Goal: Task Accomplishment & Management: Complete application form

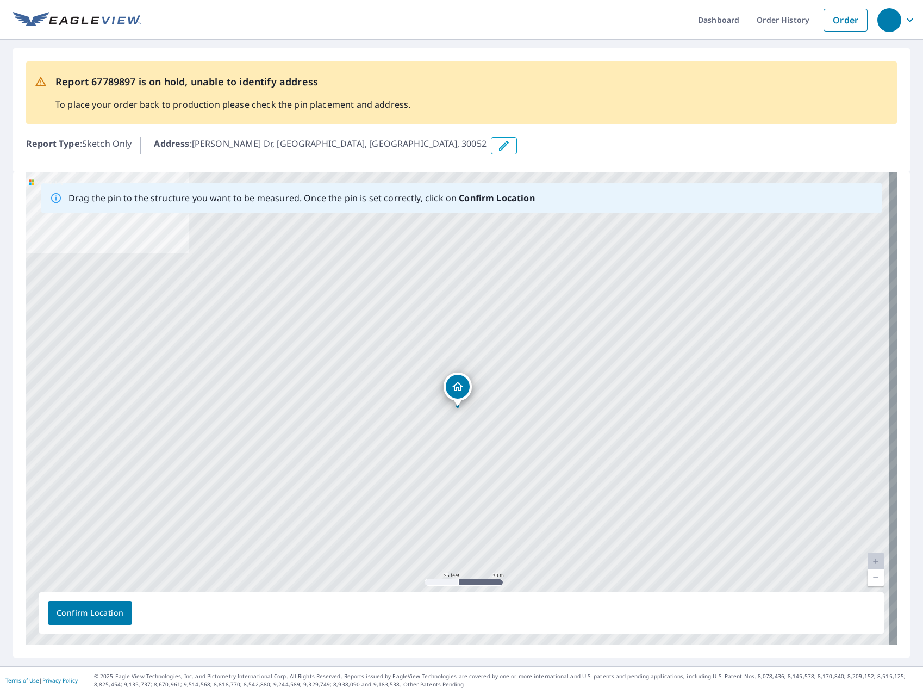
click at [498, 141] on icon "button" at bounding box center [504, 145] width 13 height 13
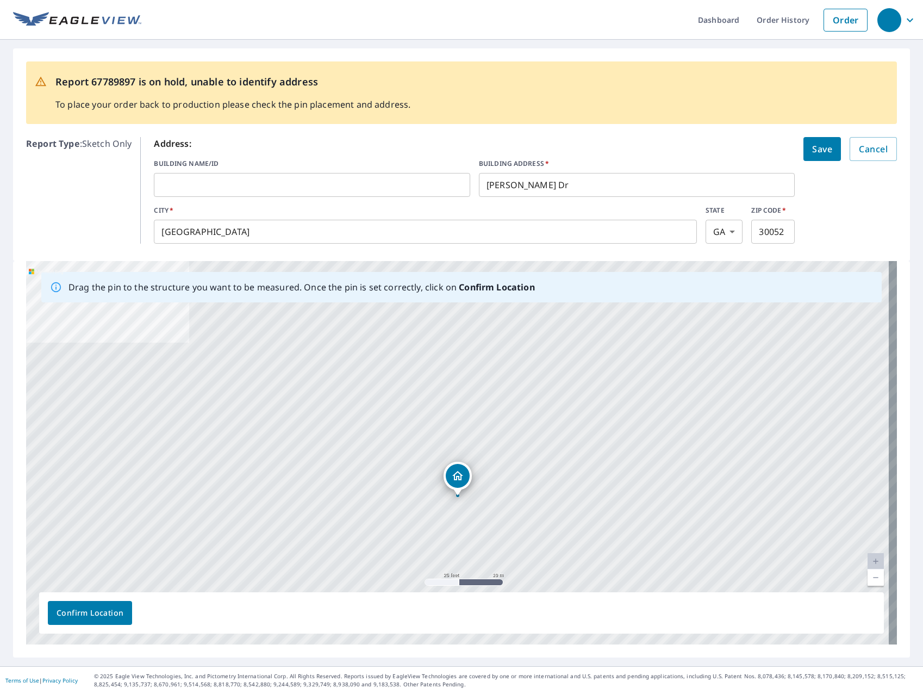
click at [543, 188] on input "[PERSON_NAME] Dr" at bounding box center [637, 185] width 316 height 30
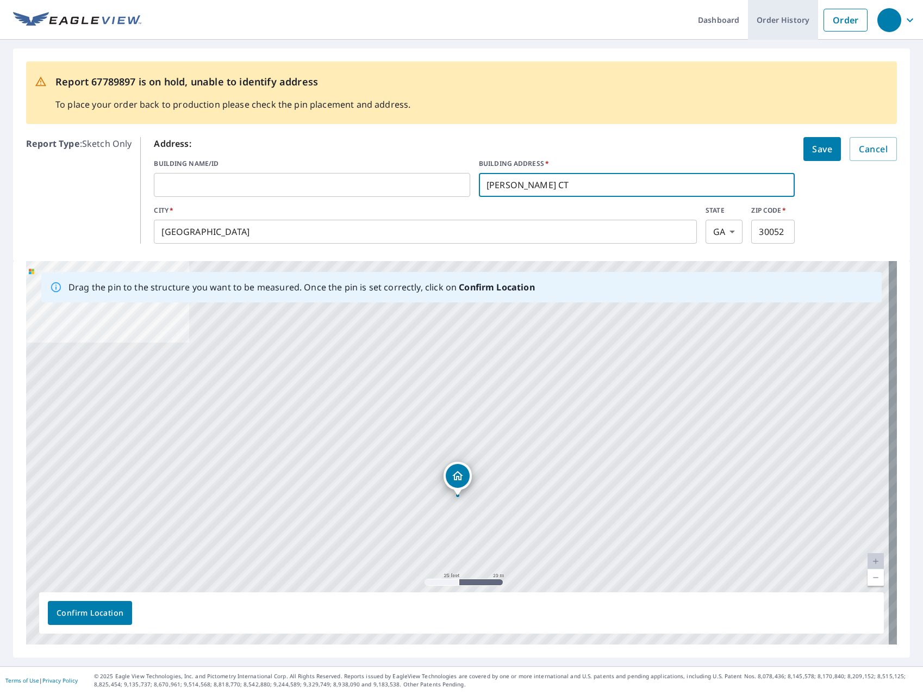
type input "[PERSON_NAME] CT"
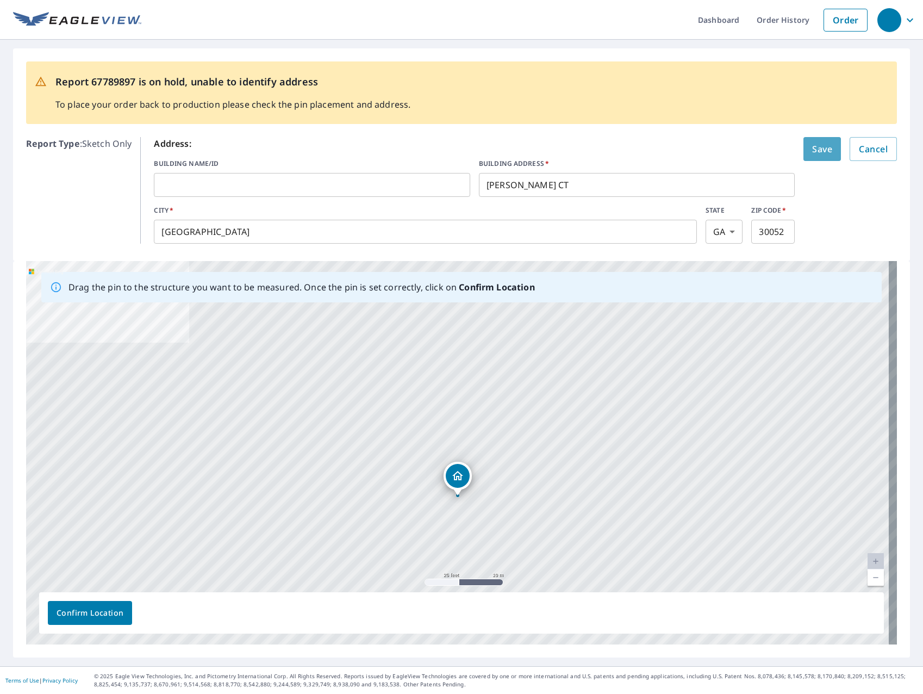
click at [822, 143] on span "Save" at bounding box center [822, 148] width 20 height 15
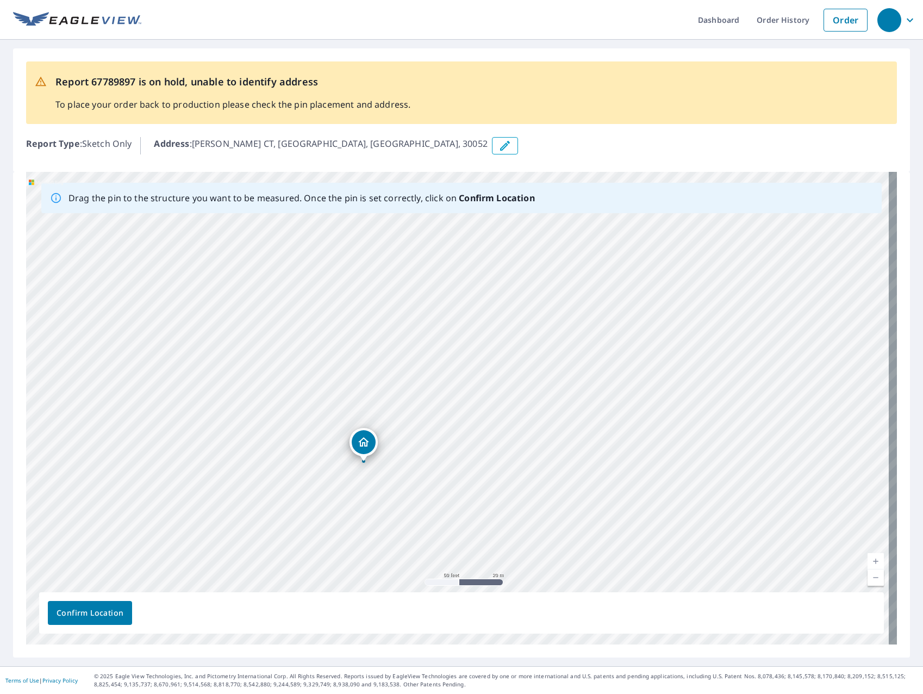
click at [492, 138] on button "button" at bounding box center [505, 145] width 26 height 17
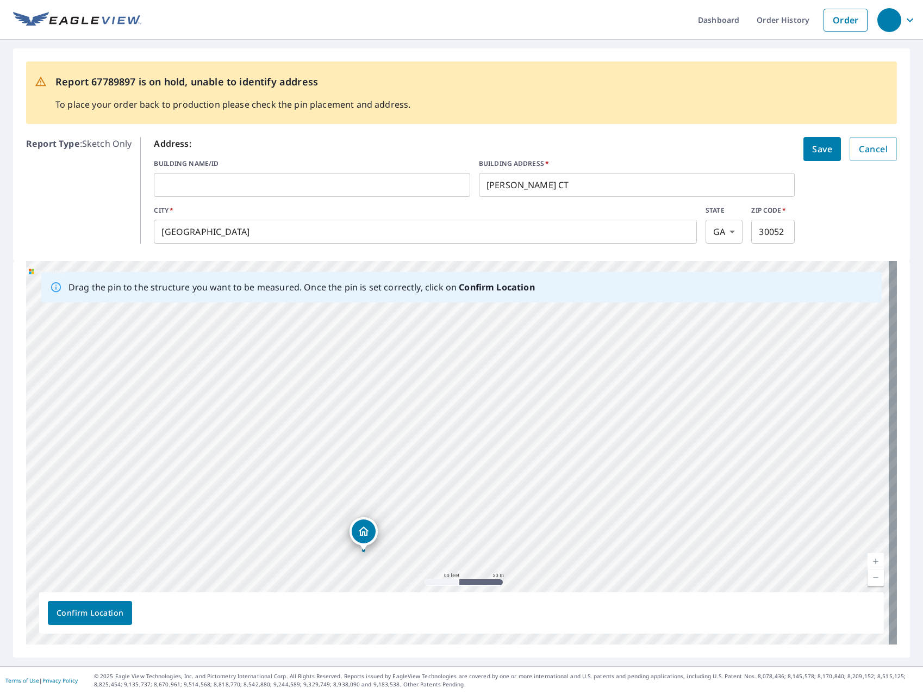
click at [479, 182] on input "[PERSON_NAME] CT" at bounding box center [637, 185] width 316 height 30
paste input "2400"
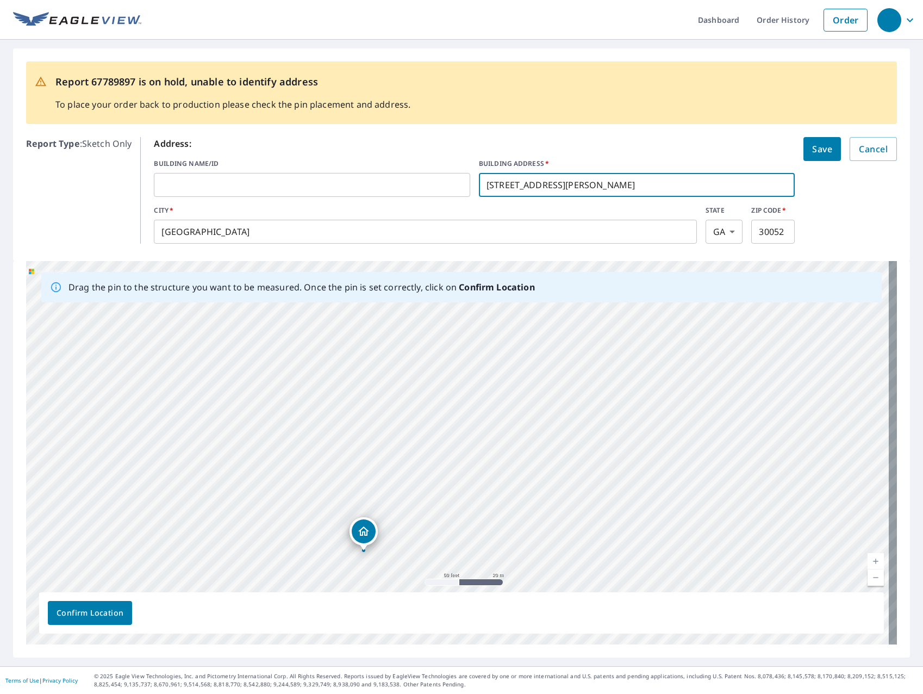
type input "[STREET_ADDRESS][PERSON_NAME]"
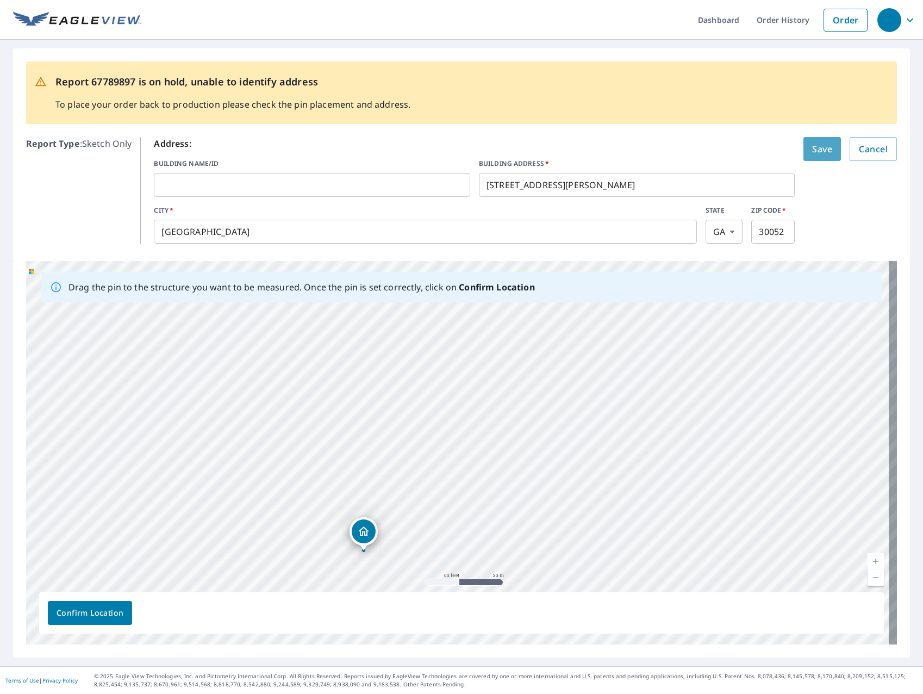
click at [812, 148] on span "Save" at bounding box center [822, 148] width 20 height 15
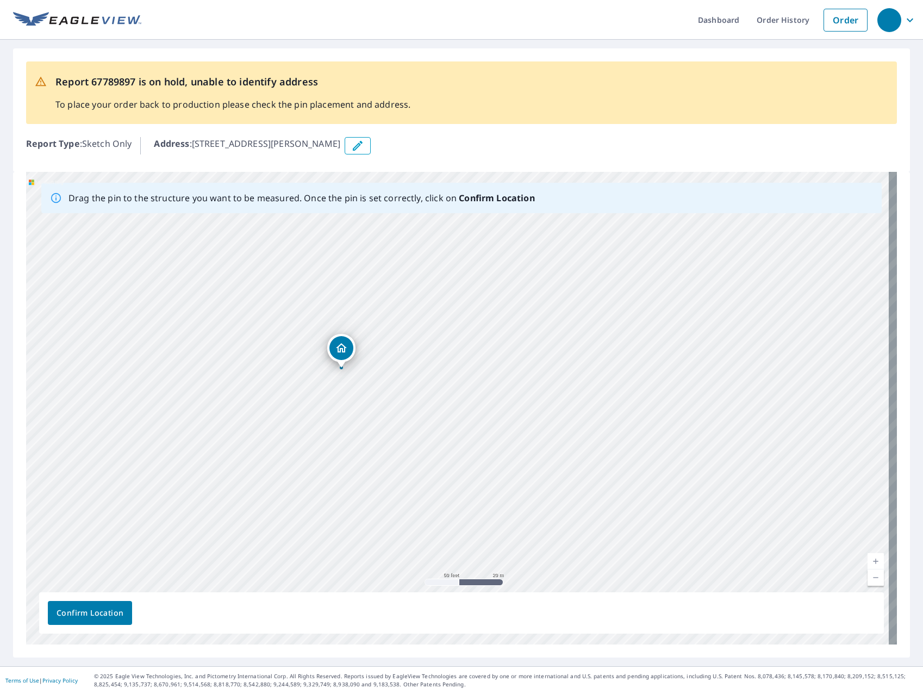
drag, startPoint x: 642, startPoint y: 388, endPoint x: 520, endPoint y: 347, distance: 129.0
click at [520, 347] on div "[STREET_ADDRESS][PERSON_NAME]" at bounding box center [461, 408] width 871 height 473
drag, startPoint x: 664, startPoint y: 410, endPoint x: 585, endPoint y: 342, distance: 104.5
click at [585, 342] on div "[STREET_ADDRESS][PERSON_NAME]" at bounding box center [461, 408] width 871 height 473
drag, startPoint x: 651, startPoint y: 427, endPoint x: 558, endPoint y: 304, distance: 153.8
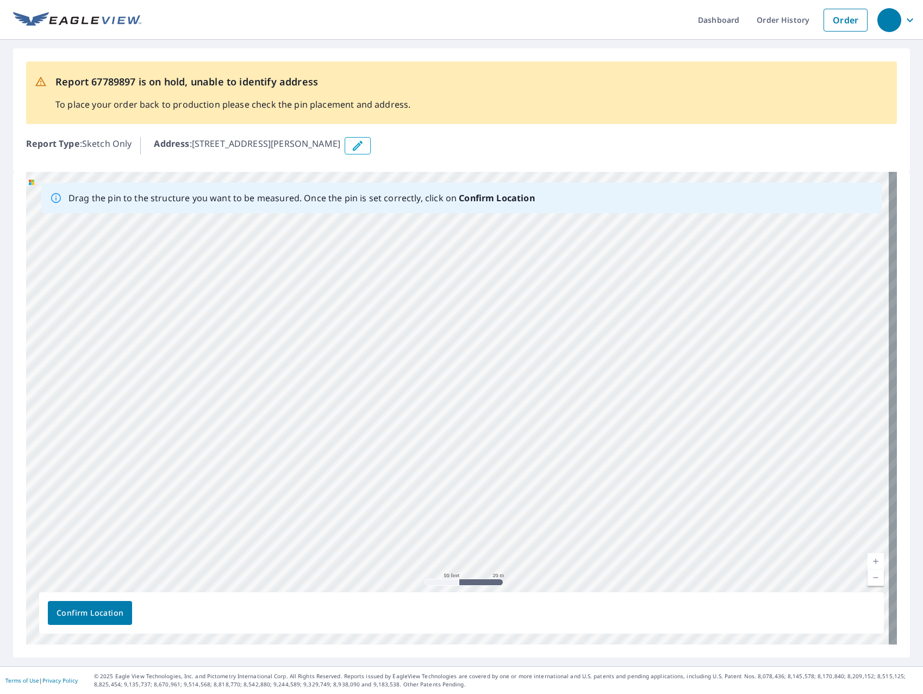
click at [559, 306] on div "[STREET_ADDRESS][PERSON_NAME]" at bounding box center [461, 408] width 871 height 473
drag, startPoint x: 595, startPoint y: 377, endPoint x: 498, endPoint y: 329, distance: 108.7
click at [498, 329] on div "[STREET_ADDRESS][PERSON_NAME]" at bounding box center [461, 408] width 871 height 473
drag, startPoint x: 629, startPoint y: 373, endPoint x: 633, endPoint y: 552, distance: 178.9
click at [649, 562] on div "[STREET_ADDRESS][PERSON_NAME]" at bounding box center [461, 408] width 871 height 473
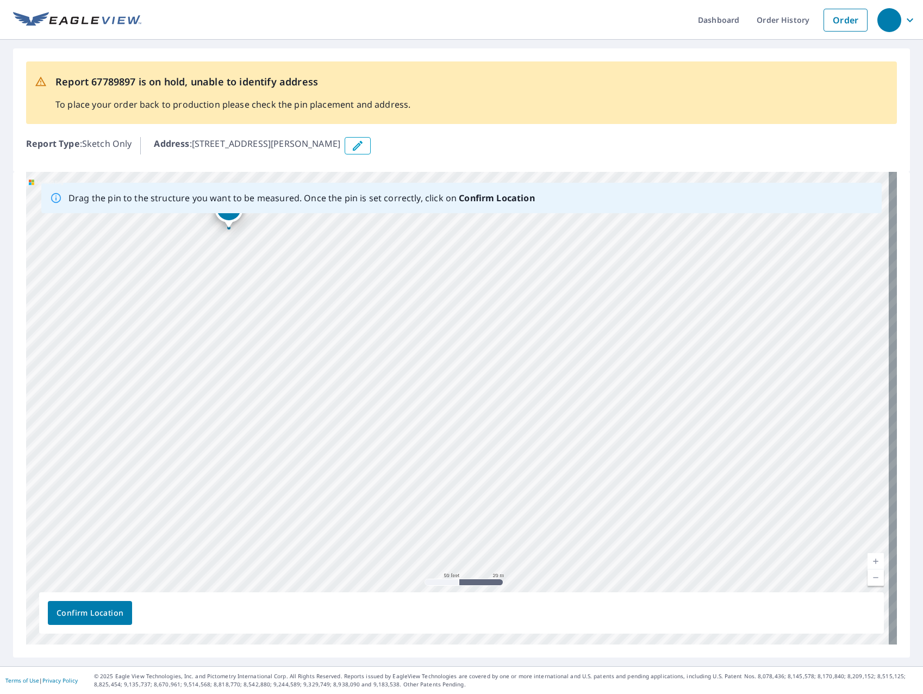
drag, startPoint x: 402, startPoint y: 358, endPoint x: 556, endPoint y: 283, distance: 170.9
click at [556, 283] on div "[STREET_ADDRESS][PERSON_NAME]" at bounding box center [461, 408] width 871 height 473
drag, startPoint x: 534, startPoint y: 322, endPoint x: 453, endPoint y: 194, distance: 151.3
drag, startPoint x: 601, startPoint y: 377, endPoint x: 633, endPoint y: 324, distance: 62.9
click at [633, 324] on div "[STREET_ADDRESS][PERSON_NAME]" at bounding box center [461, 408] width 871 height 473
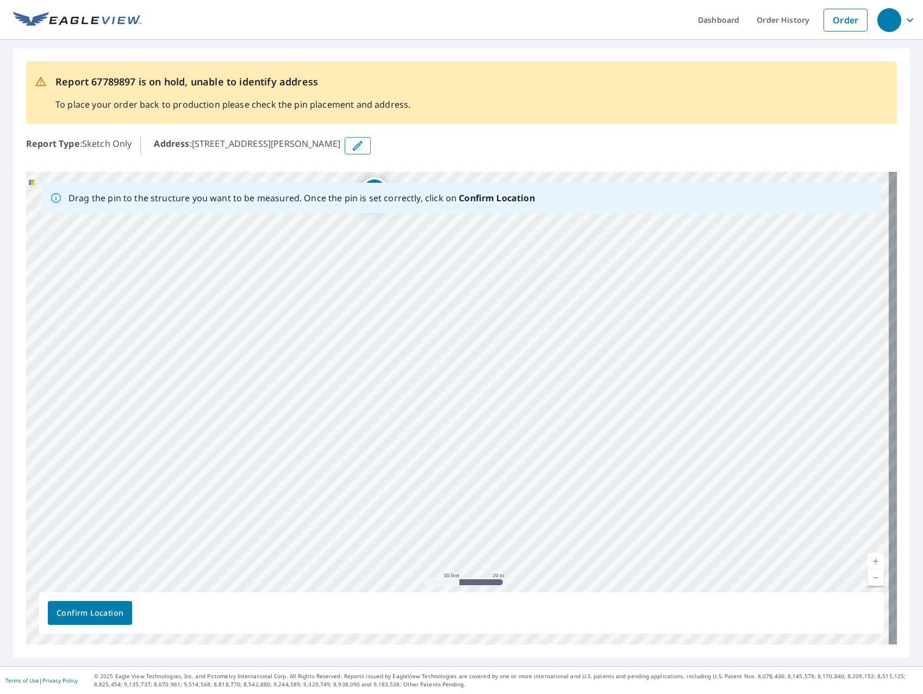
drag, startPoint x: 618, startPoint y: 379, endPoint x: 636, endPoint y: 378, distance: 18.0
click at [637, 378] on div "[STREET_ADDRESS][PERSON_NAME]" at bounding box center [461, 408] width 871 height 473
drag, startPoint x: 561, startPoint y: 297, endPoint x: 576, endPoint y: 351, distance: 55.6
click at [576, 351] on div "[STREET_ADDRESS][PERSON_NAME]" at bounding box center [461, 408] width 871 height 473
click at [554, 371] on div "[STREET_ADDRESS][PERSON_NAME]" at bounding box center [461, 408] width 871 height 473
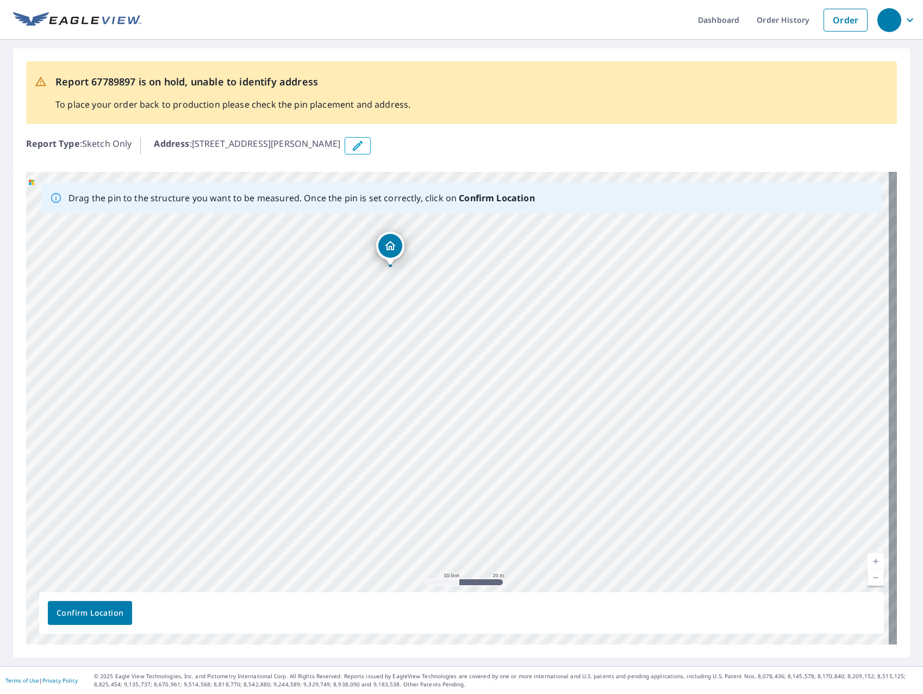
click at [559, 366] on div "[STREET_ADDRESS][PERSON_NAME]" at bounding box center [461, 408] width 871 height 473
drag, startPoint x: 415, startPoint y: 458, endPoint x: 376, endPoint y: 338, distance: 126.9
click at [376, 338] on div "[STREET_ADDRESS][PERSON_NAME]" at bounding box center [461, 408] width 871 height 473
drag, startPoint x: 418, startPoint y: 285, endPoint x: 590, endPoint y: 367, distance: 190.9
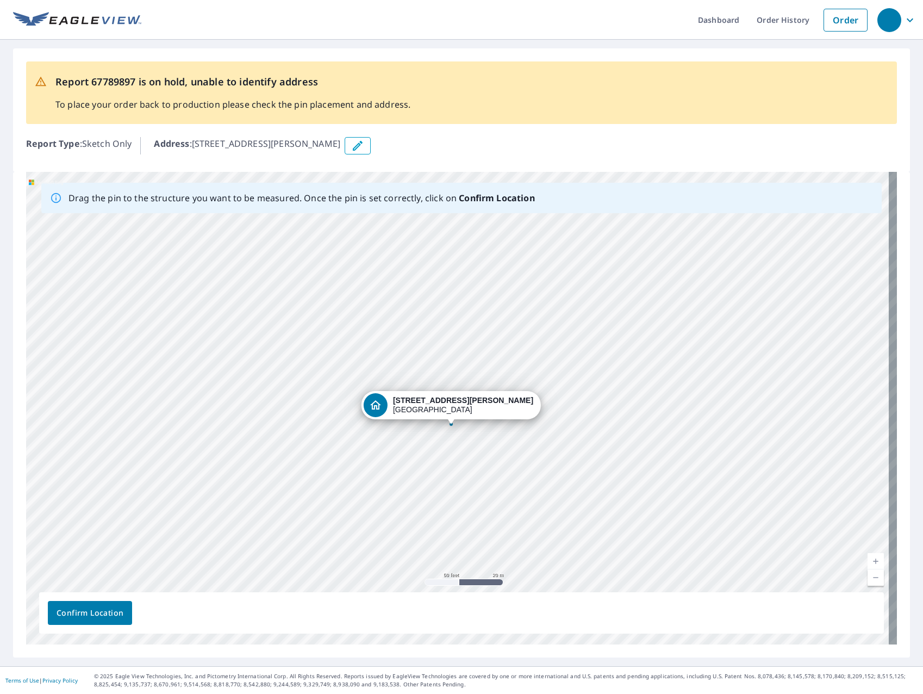
drag, startPoint x: 457, startPoint y: 406, endPoint x: 451, endPoint y: 424, distance: 19.1
click at [451, 424] on div "[STREET_ADDRESS][PERSON_NAME]" at bounding box center [461, 408] width 871 height 473
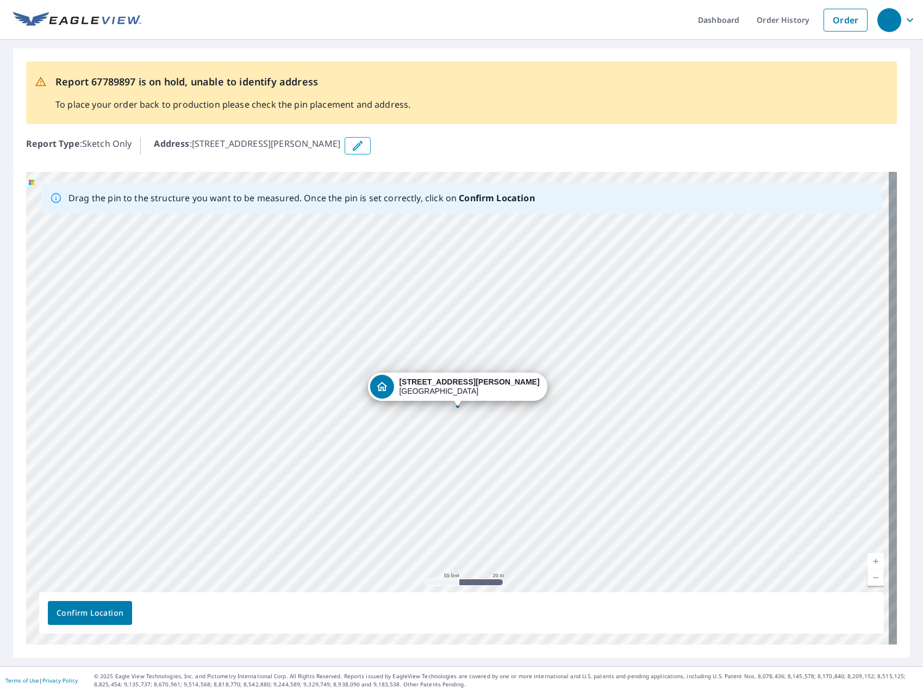
click at [99, 617] on span "Confirm Location" at bounding box center [90, 613] width 67 height 14
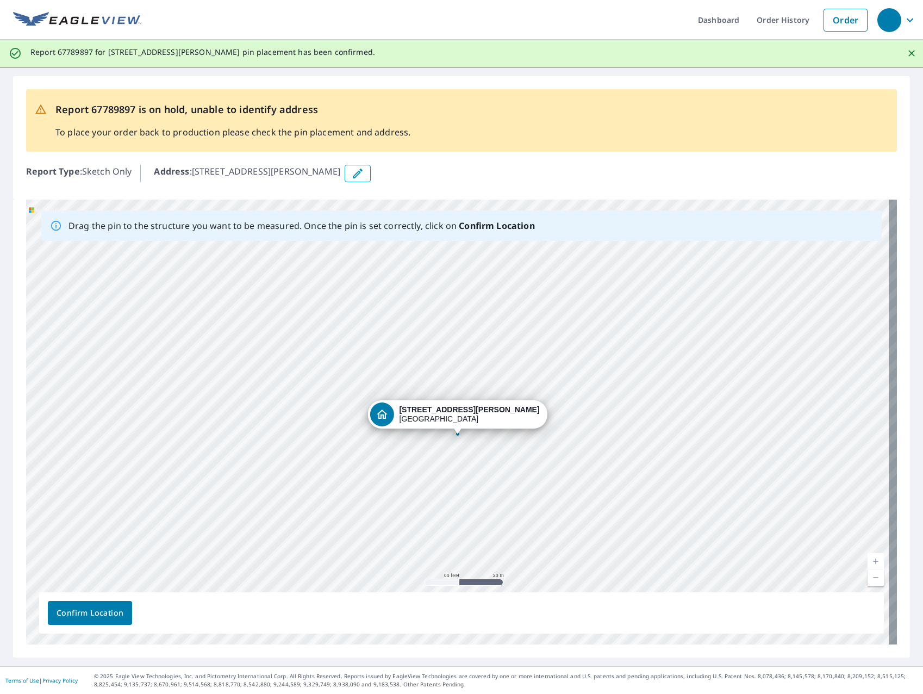
click at [405, 126] on p "To place your order back to production please check the pin placement and addre…" at bounding box center [232, 132] width 355 height 13
drag, startPoint x: 459, startPoint y: 431, endPoint x: 459, endPoint y: 415, distance: 15.8
click at [459, 415] on div "[STREET_ADDRESS][PERSON_NAME]" at bounding box center [461, 422] width 871 height 445
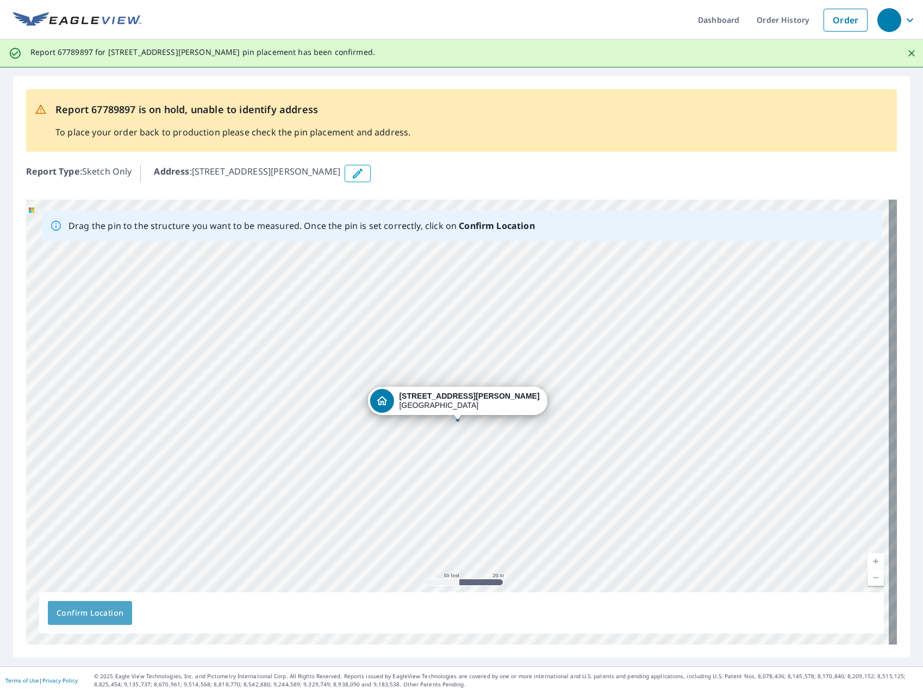
click at [115, 614] on span "Confirm Location" at bounding box center [90, 613] width 67 height 14
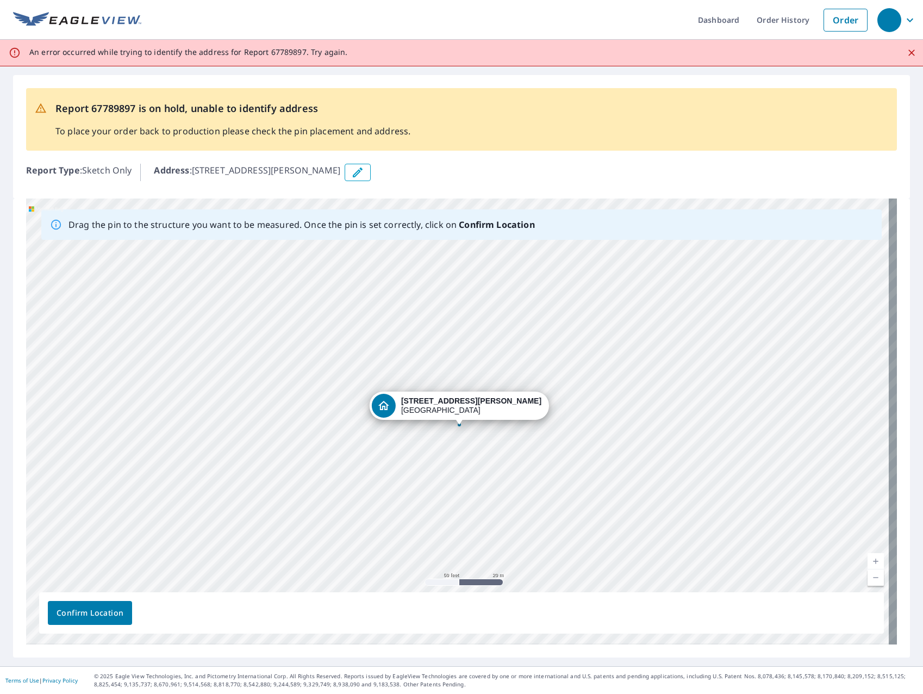
drag, startPoint x: 457, startPoint y: 432, endPoint x: 459, endPoint y: 424, distance: 8.3
click at [459, 424] on div "[STREET_ADDRESS][PERSON_NAME]" at bounding box center [461, 421] width 871 height 446
click at [95, 618] on span "Confirm Location" at bounding box center [90, 613] width 67 height 14
click at [898, 30] on span "button" at bounding box center [898, 20] width 41 height 26
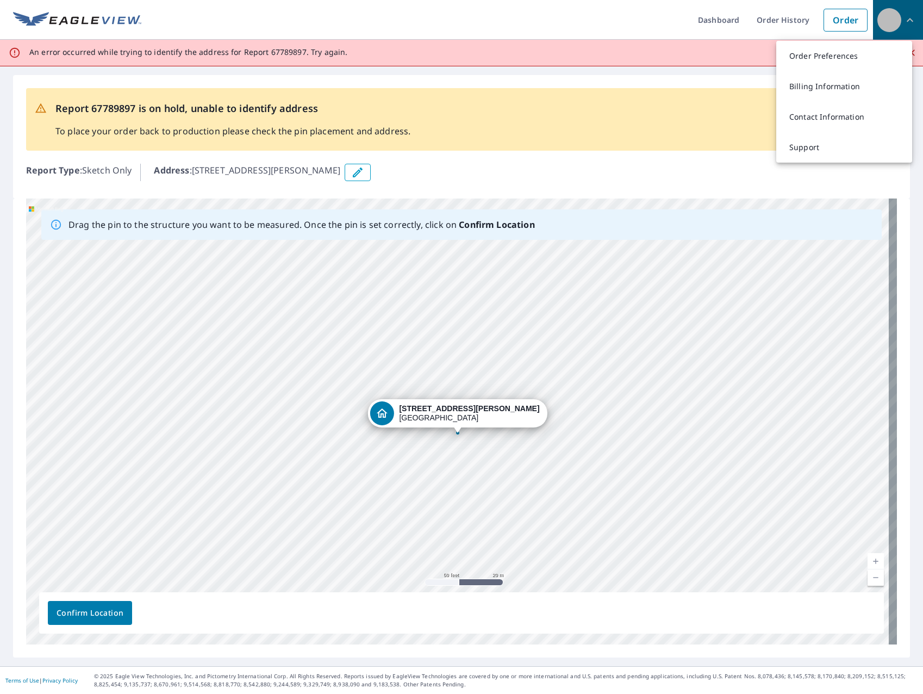
click at [904, 27] on span "button" at bounding box center [898, 20] width 41 height 26
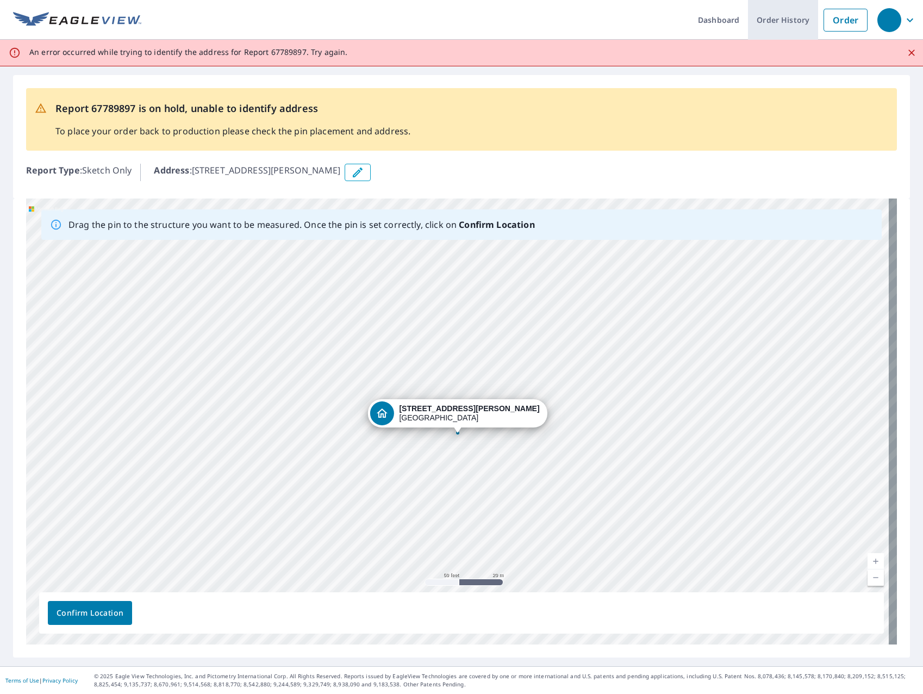
click at [785, 26] on link "Order History" at bounding box center [783, 20] width 70 height 40
